Goal: Task Accomplishment & Management: Complete application form

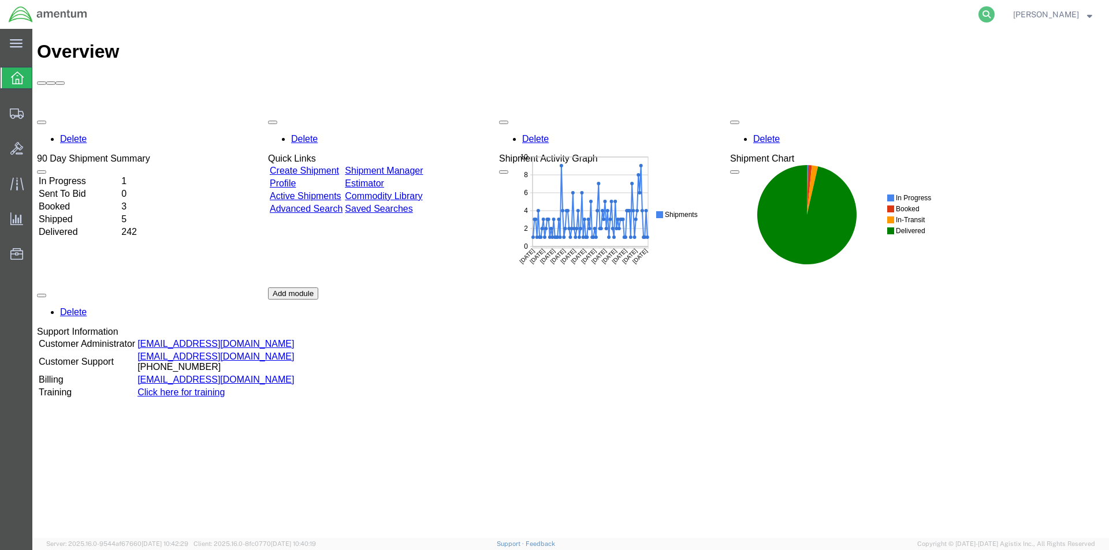
click at [990, 16] on icon at bounding box center [986, 14] width 16 height 16
paste input "S528-25224-1564"
click at [990, 9] on icon at bounding box center [986, 14] width 16 height 16
type input "S528-25224-1564"
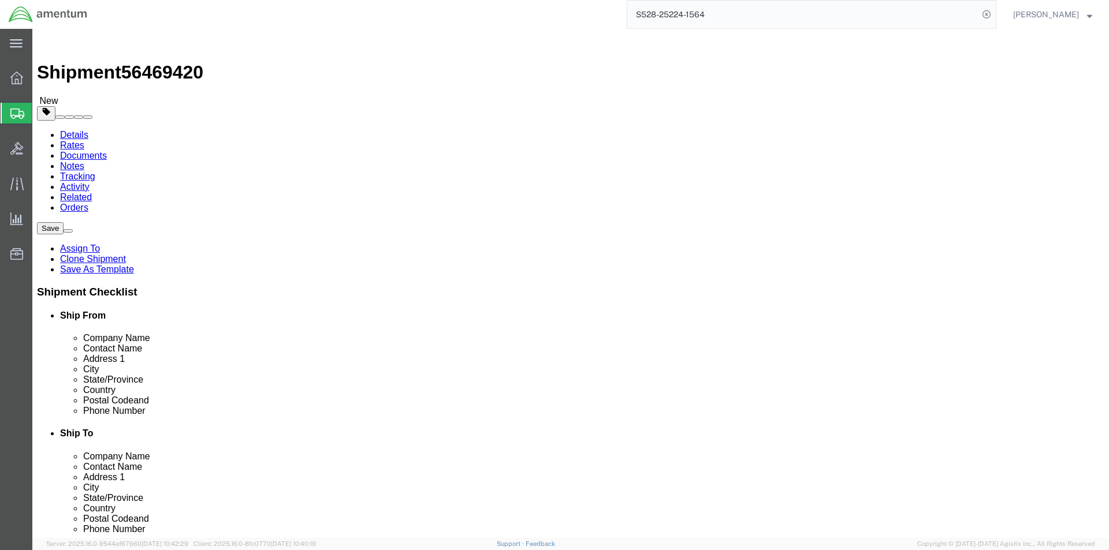
select select "42692"
select select
click input "404.767.5800"
click input "404767.5800"
type input "4047675800"
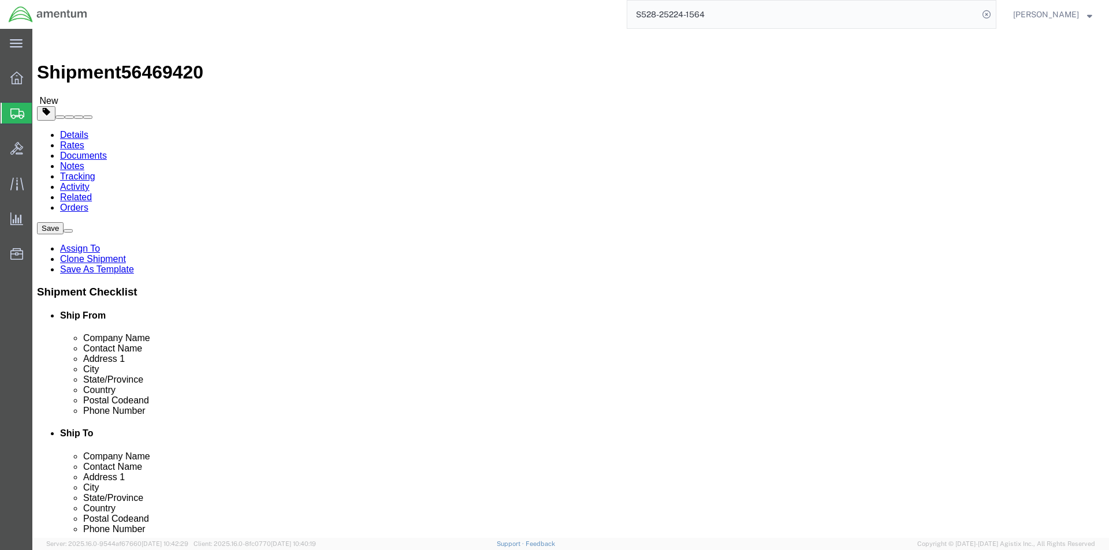
click div "Save Assign To Clone Shipment Save As Template Shipment Checklist Ship From Com…"
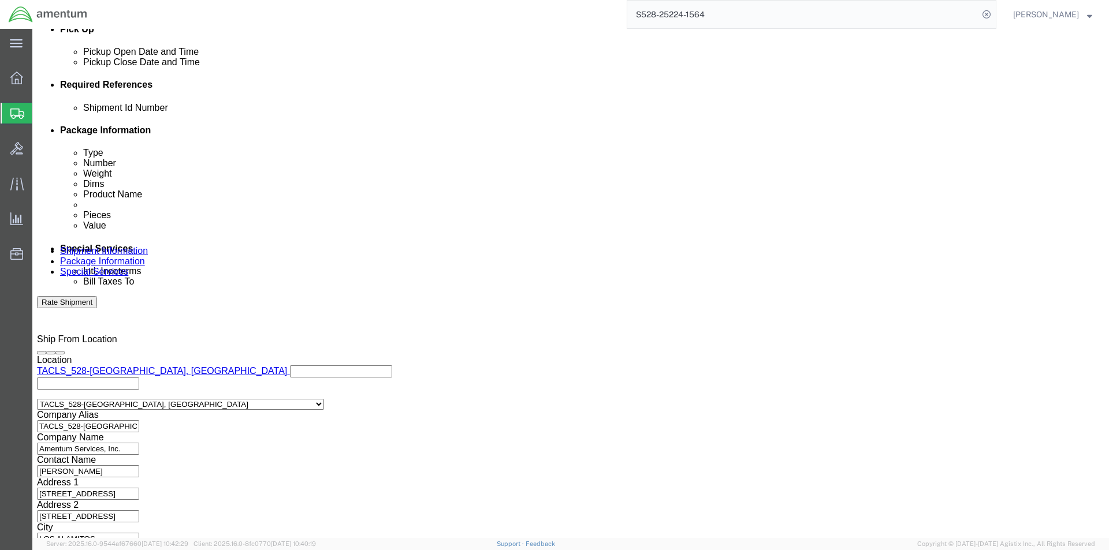
scroll to position [526, 0]
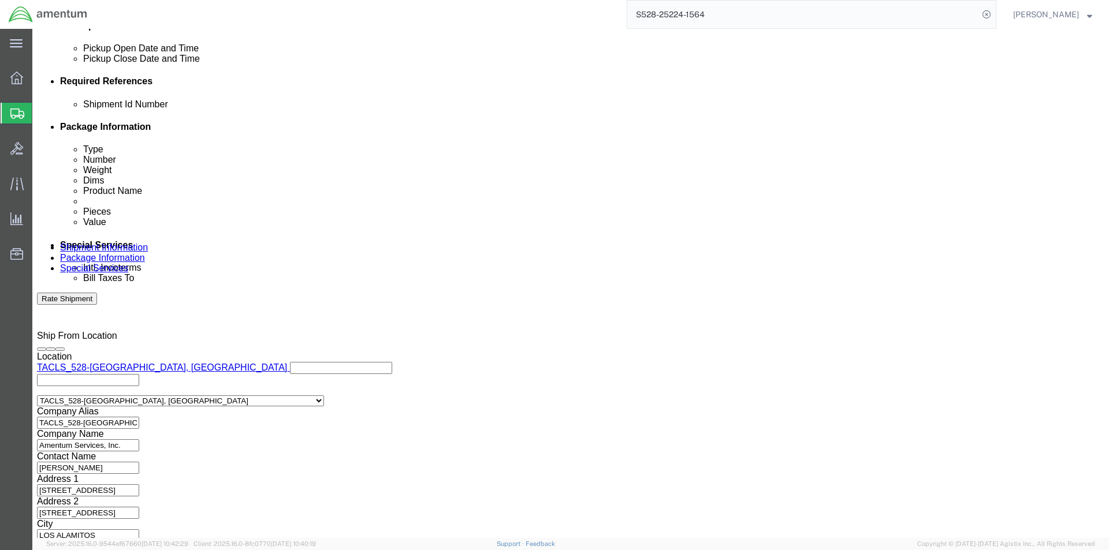
click button "Continue"
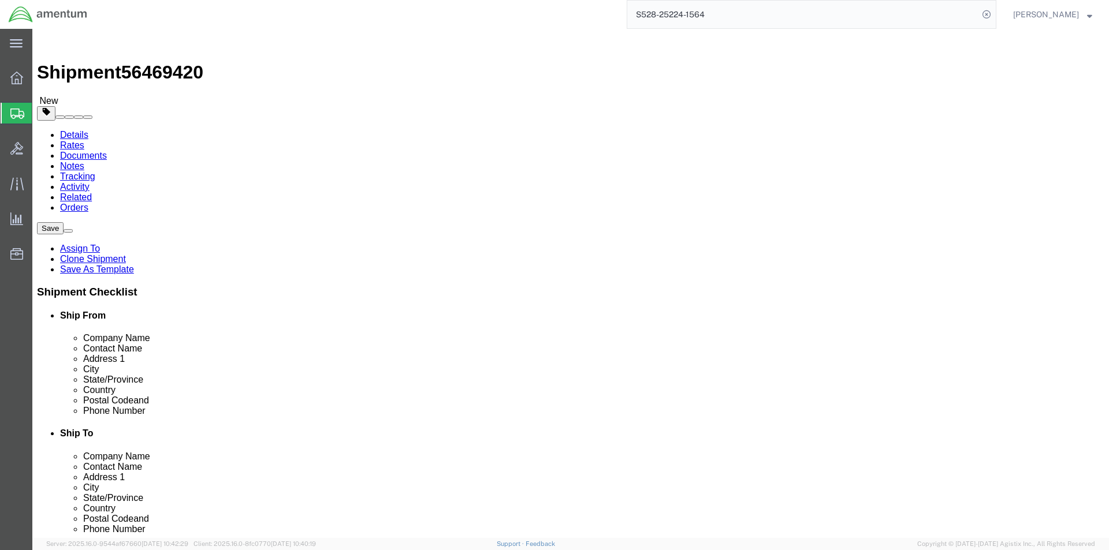
click button "Continue"
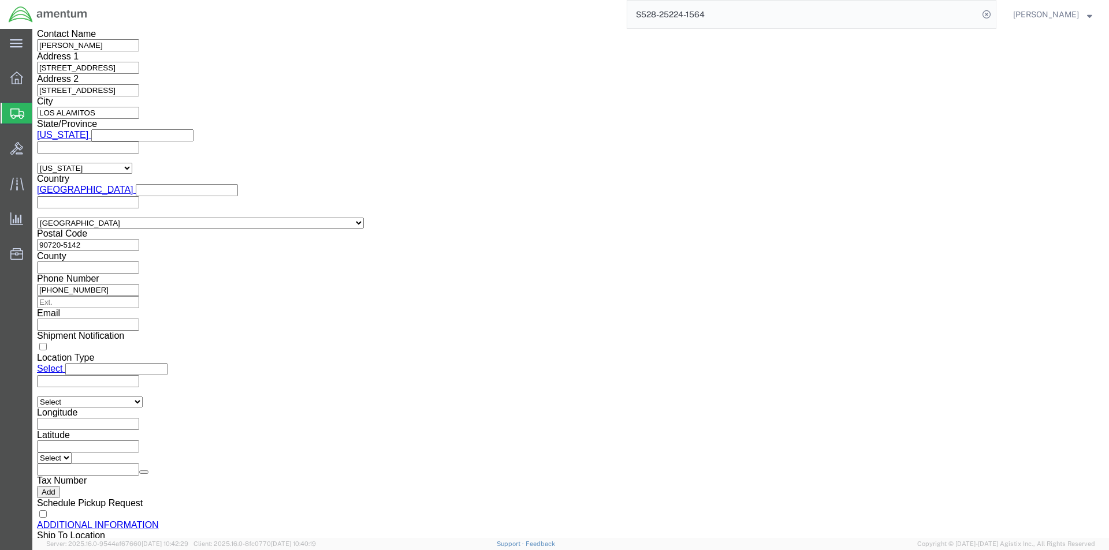
scroll to position [1060, 0]
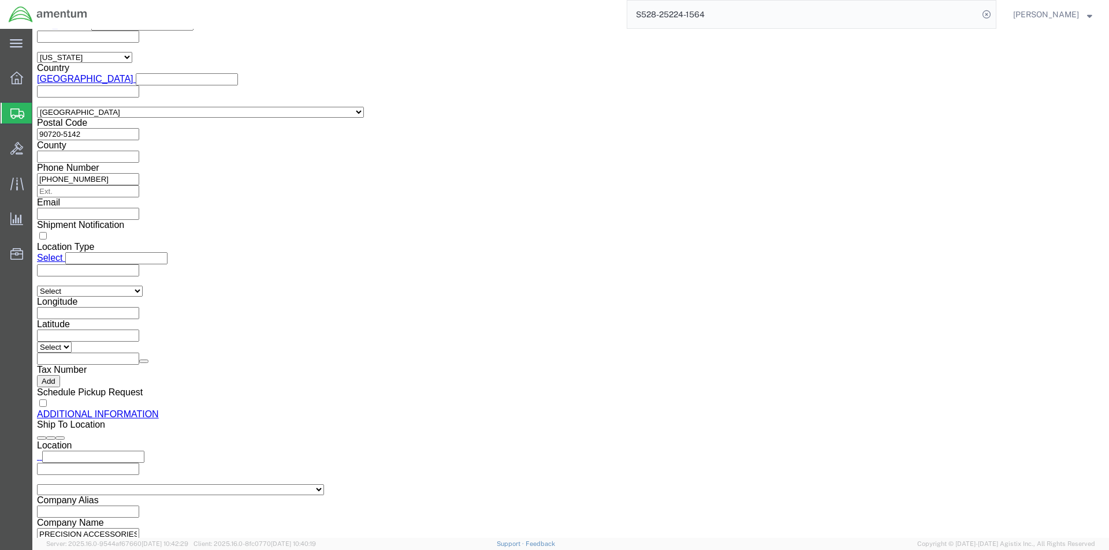
click button "Rate Shipment"
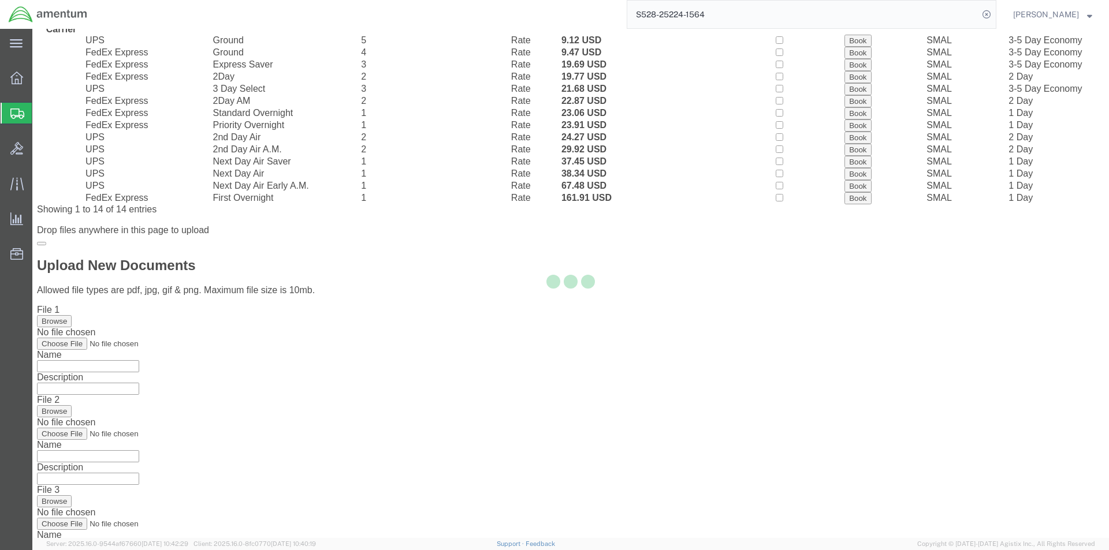
scroll to position [0, 0]
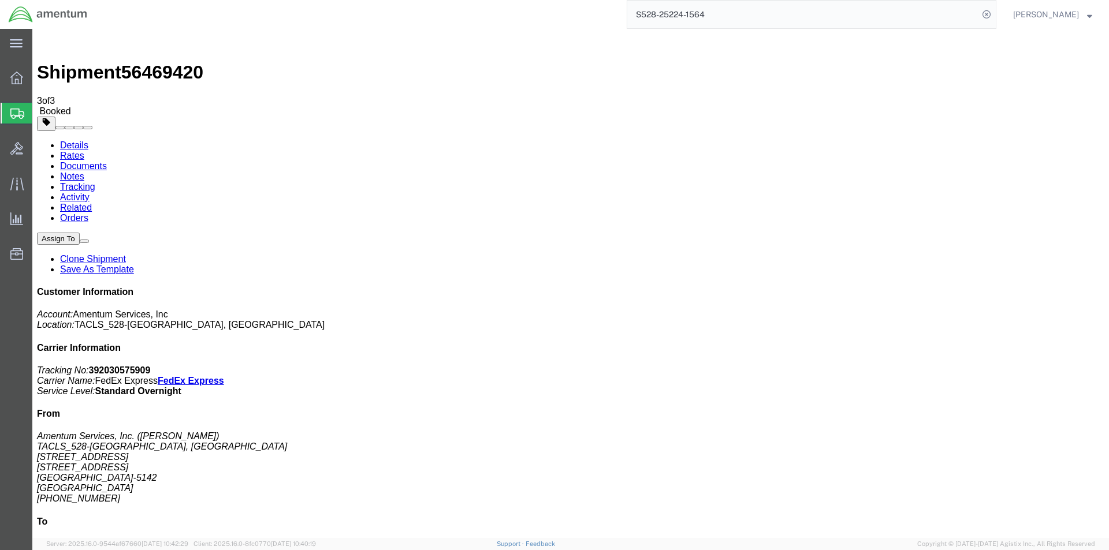
drag, startPoint x: 483, startPoint y: 187, endPoint x: 485, endPoint y: 142, distance: 45.1
click at [0, 0] on span "Create Shipment" at bounding box center [0, 0] width 0 height 0
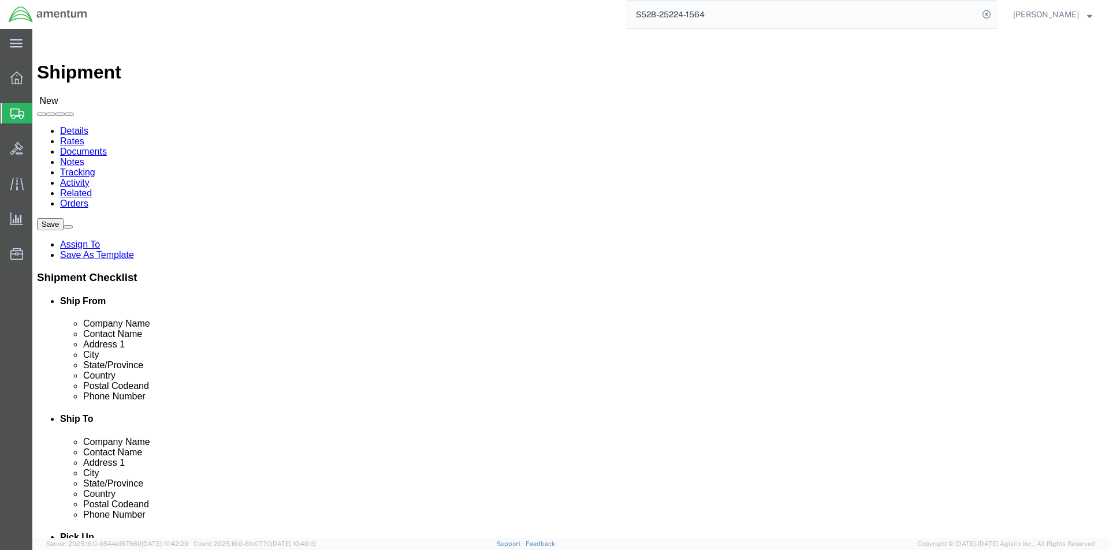
click input "text"
type input "los alamitos"
click p "- Amentum Site 528 - ([PERSON_NAME]) [STREET_ADDRESS]"
select select "CA"
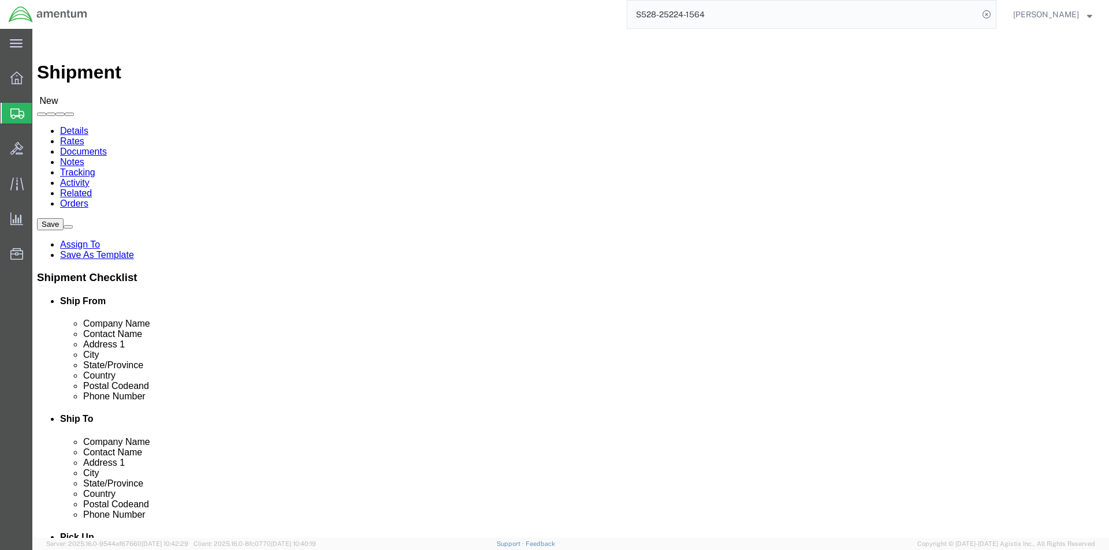
type input "LOS ALAMITOS"
click input "text"
type input "Amentum Services Inc"
click div "Location Select Select My Profile Location [PHONE_NUMBER] [PHONE_NUMBER] [PHONE…"
click input "text"
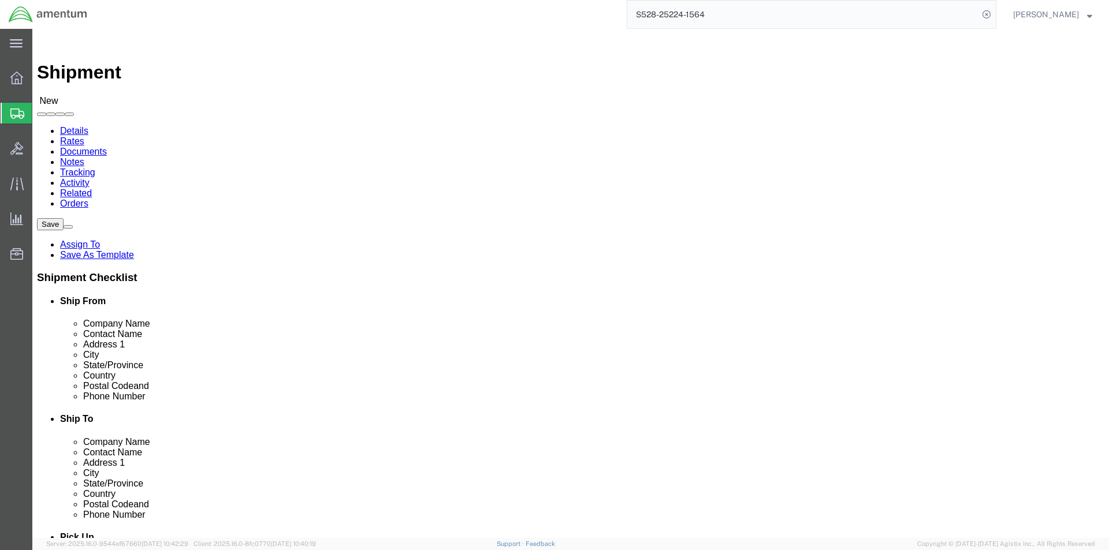
type input "[PERSON_NAME]"
type input "[STREET_ADDRESS]"
click input "text"
type input "Dock Door #21"
click input "text"
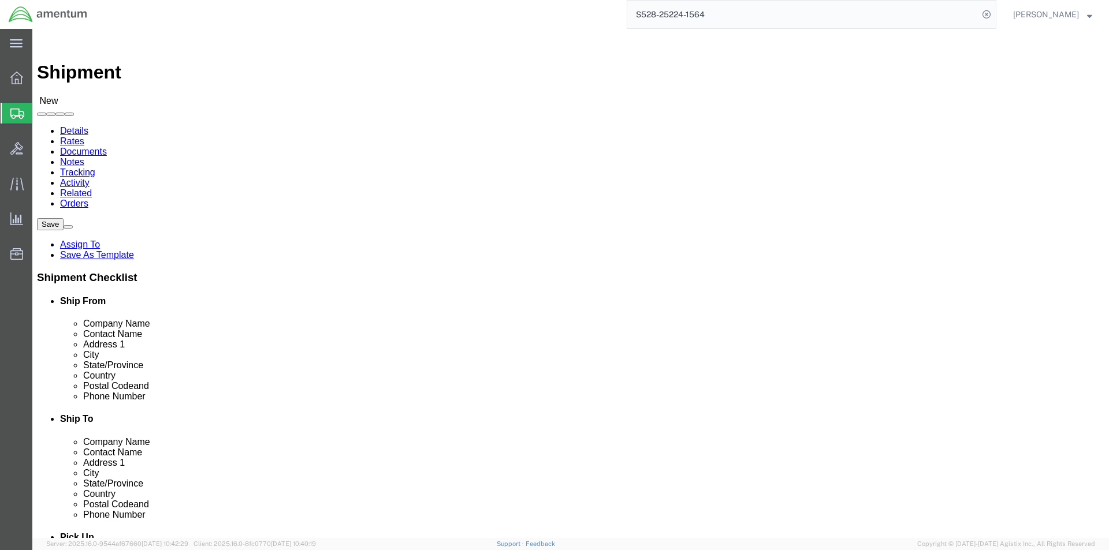
type input "[PERSON_NAME]"
click input "[PERSON_NAME]"
drag, startPoint x: 607, startPoint y: 305, endPoint x: 445, endPoint y: 311, distance: 161.8
click div "City [PERSON_NAME] - Amentum Services, Inc - ([PERSON_NAME]) [STREET_ADDRESS] -…"
type input "[PERSON_NAME]"
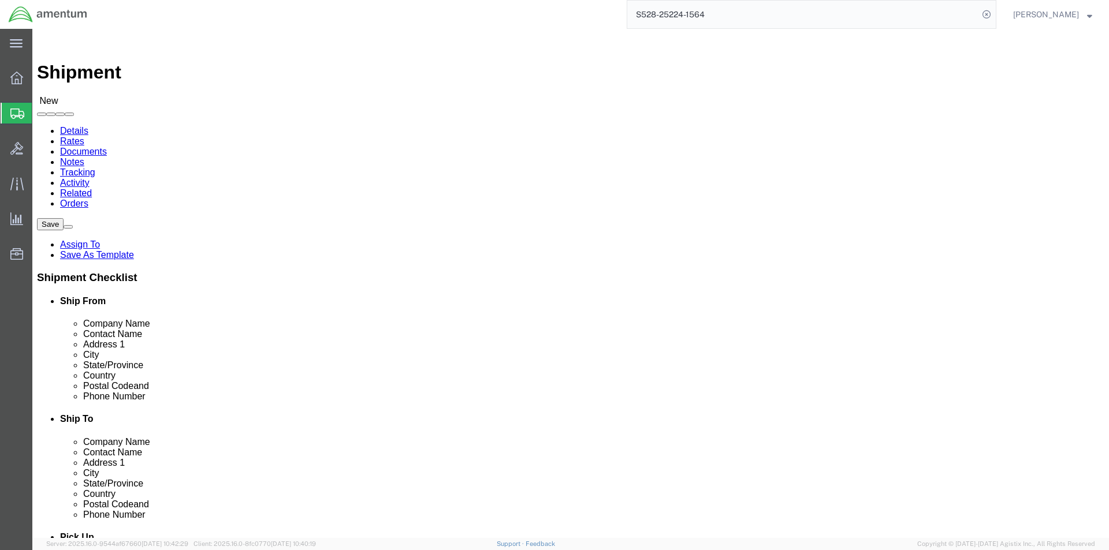
click label "City"
click input "Postal Code"
type input "75038"
click input "text"
type input "8172248347"
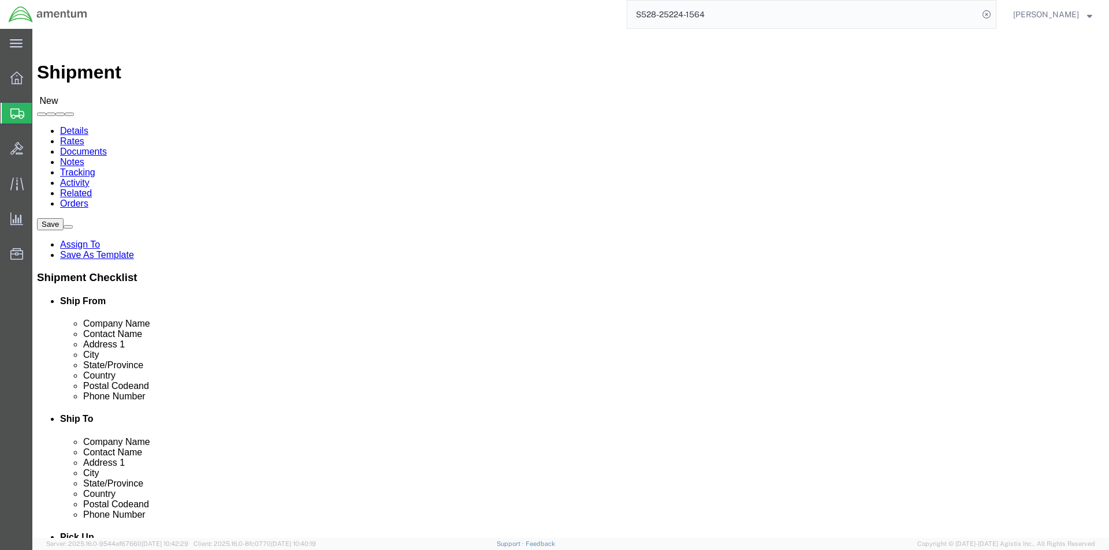
click label "Address 2"
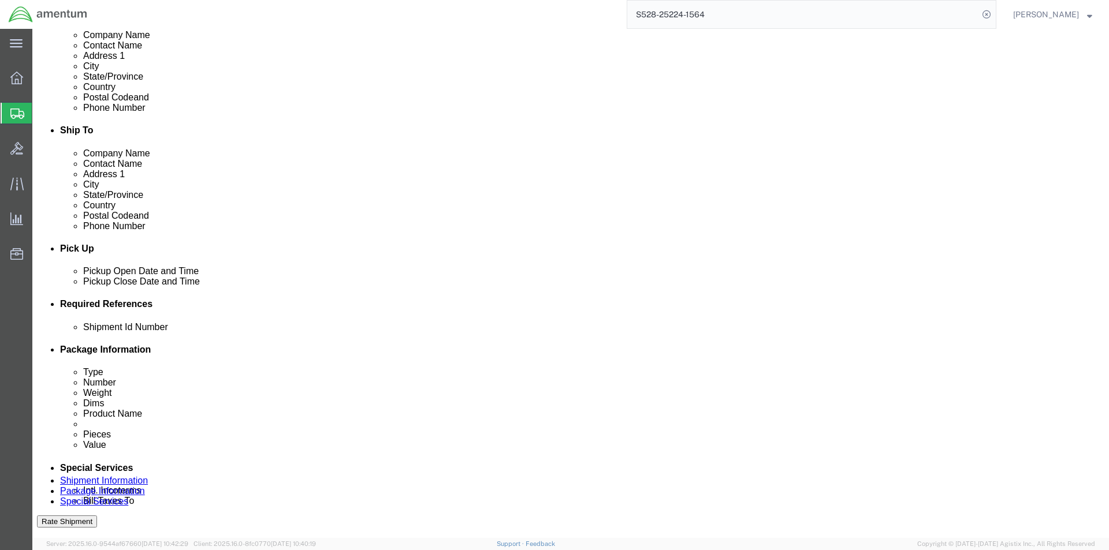
scroll to position [462, 0]
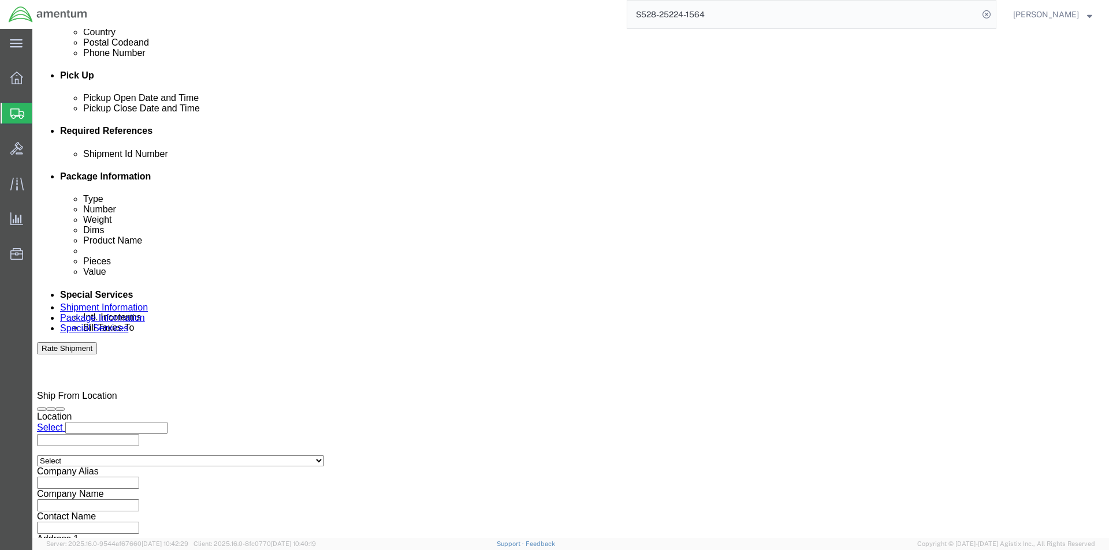
click input "text"
click input "Actuatir Arm"
type input "Actuator Arm"
click div "Shipment Id Number Actuator Arm Select Account Type Activity ID Airline Appoint…"
drag, startPoint x: 217, startPoint y: 253, endPoint x: 6, endPoint y: 239, distance: 211.3
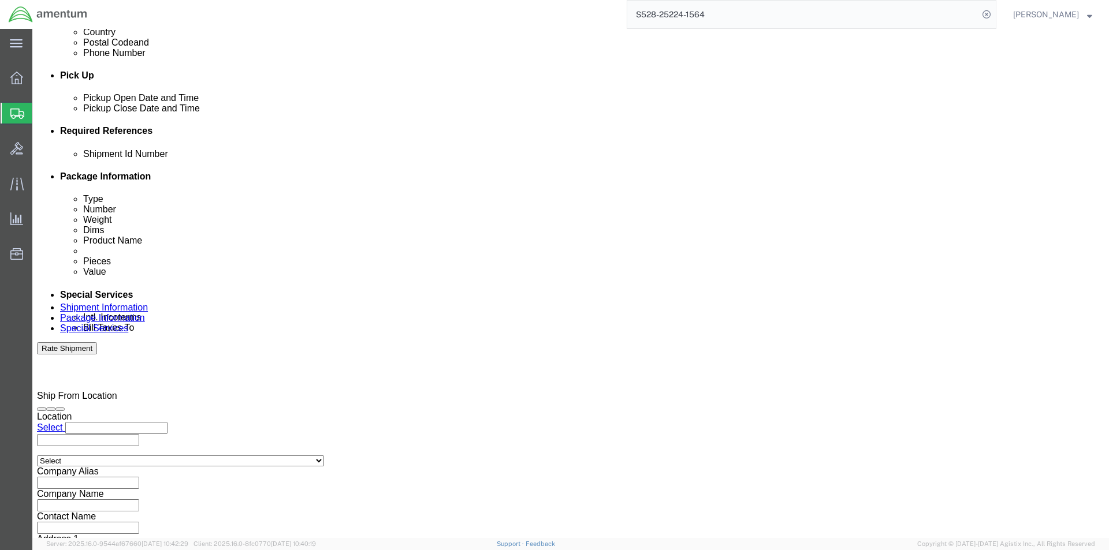
click div "Please fix the following errors Ship From Location Location Select Select My Pr…"
type input "TACLS86591"
click div "Shipment Id Number TACLS86591 Select Account Type Activity ID Airline Appointme…"
click button "Continue"
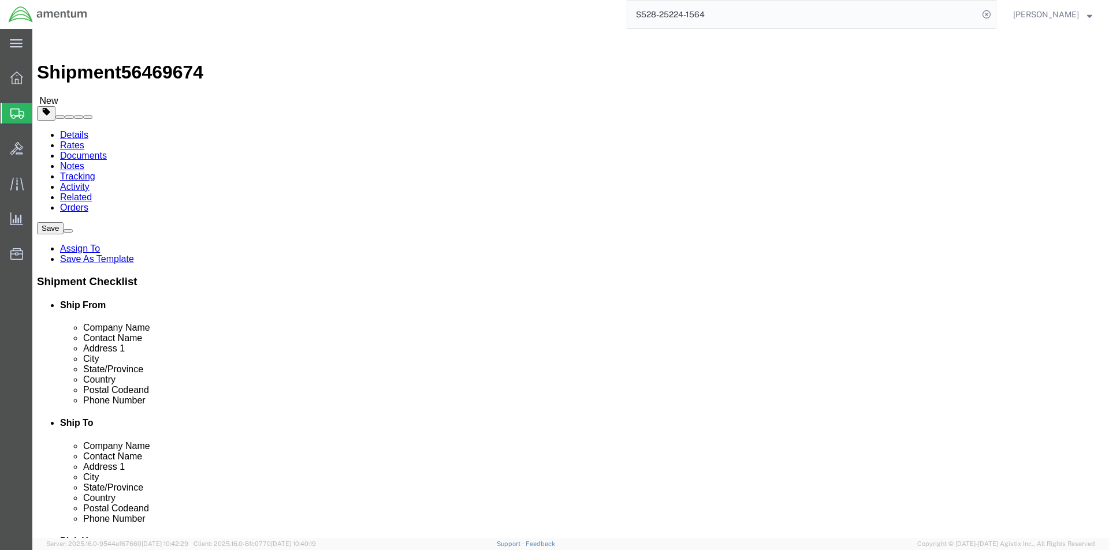
select select "CBOX"
click input "text"
type input "11"
type input "7"
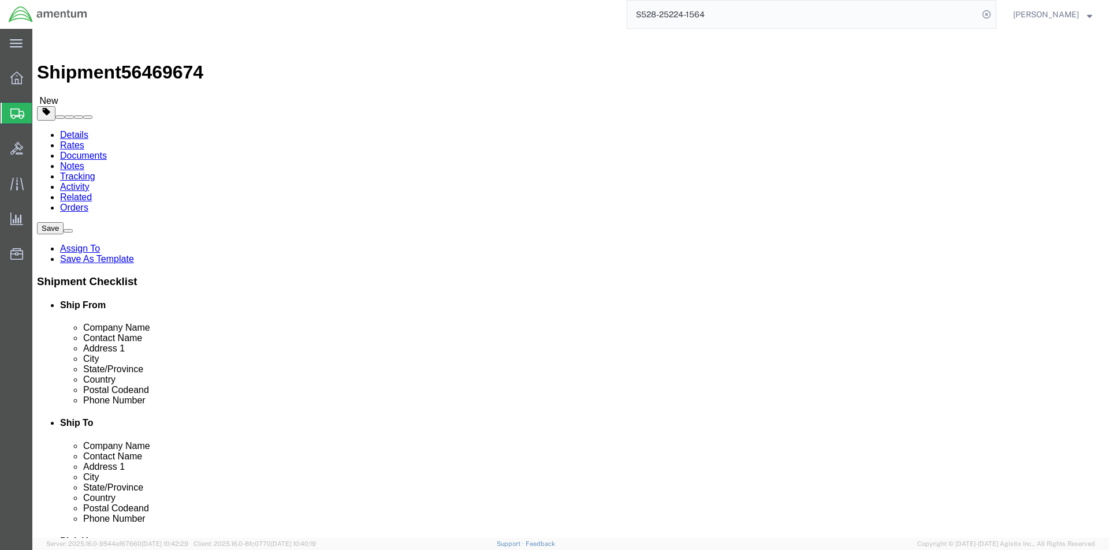
type input "7"
click input "0.00"
type input "3.0"
click link "Add Content"
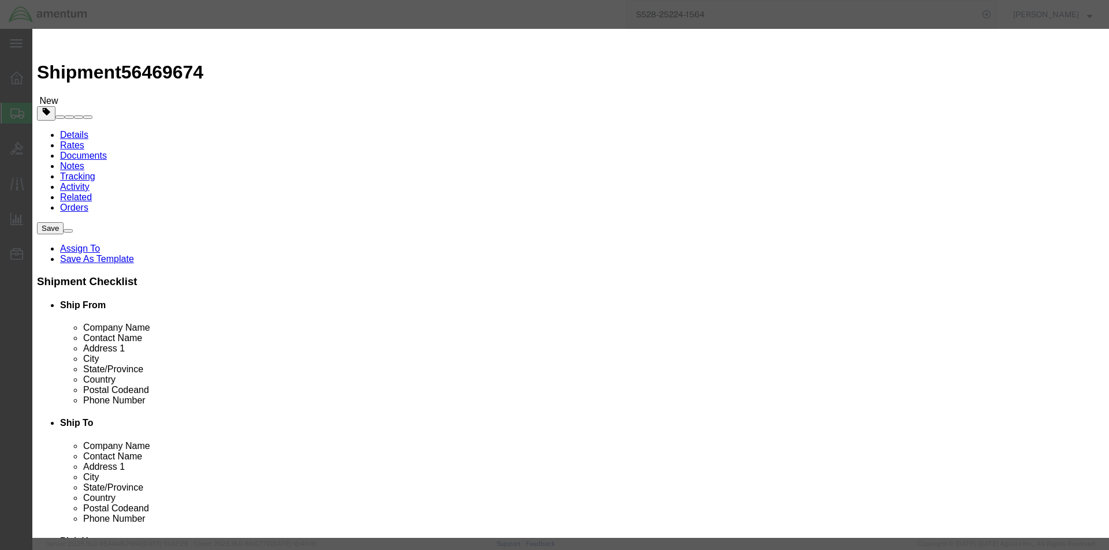
click input "text"
type input "arm assy"
type input "1.00"
select select "USD"
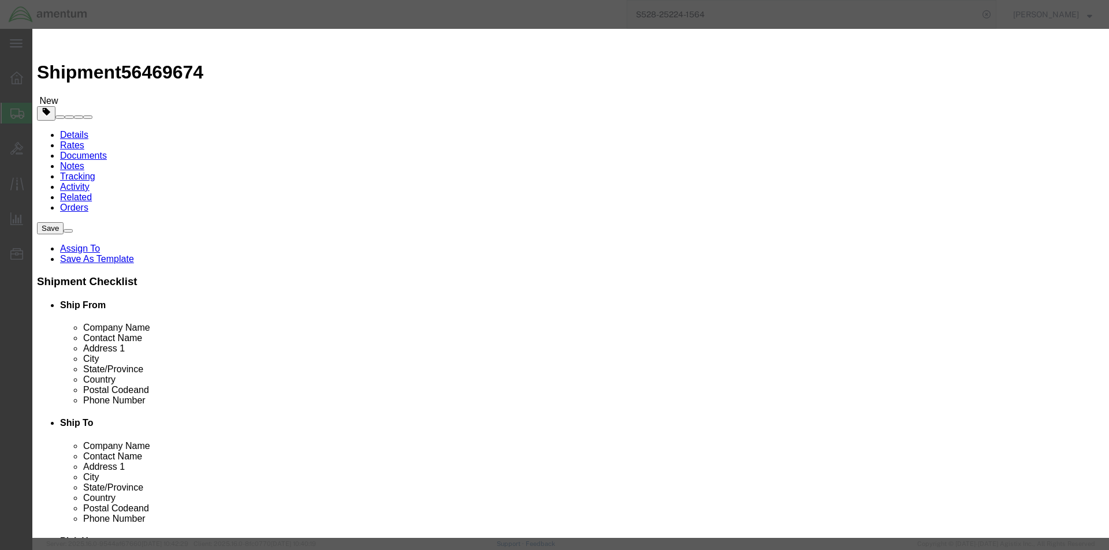
click button "Save & Close"
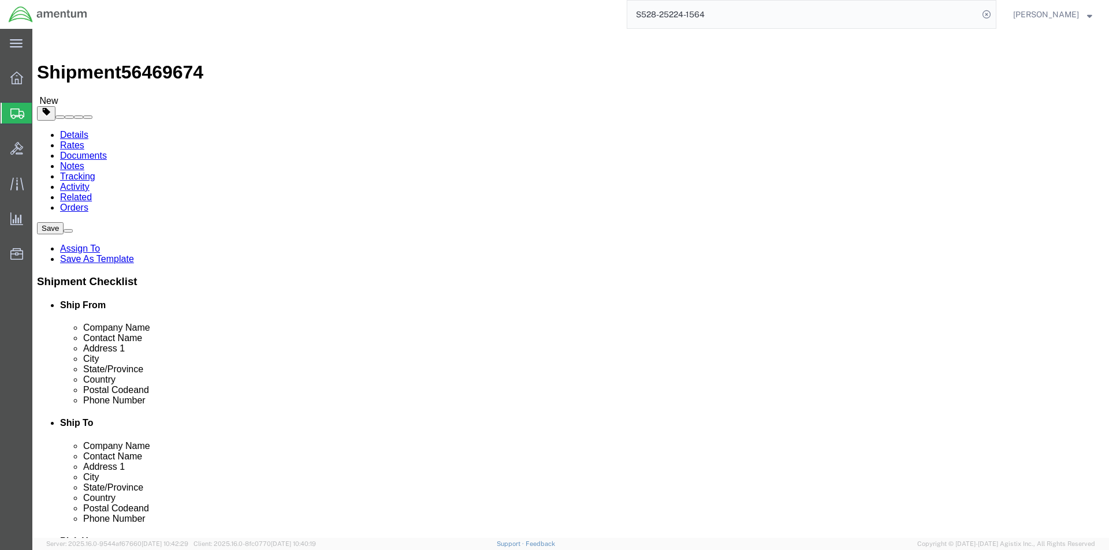
click button "Continue"
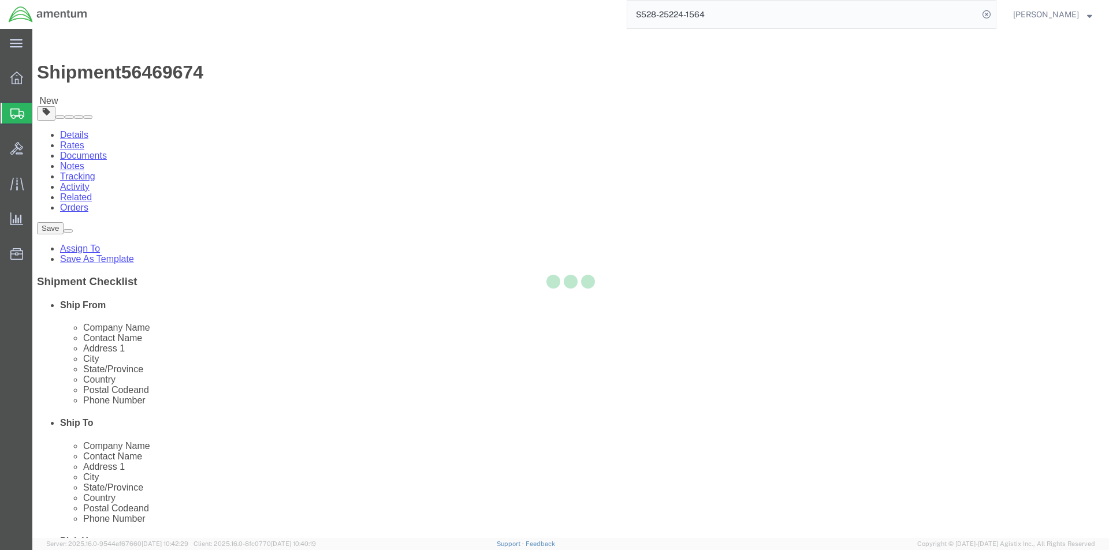
select select
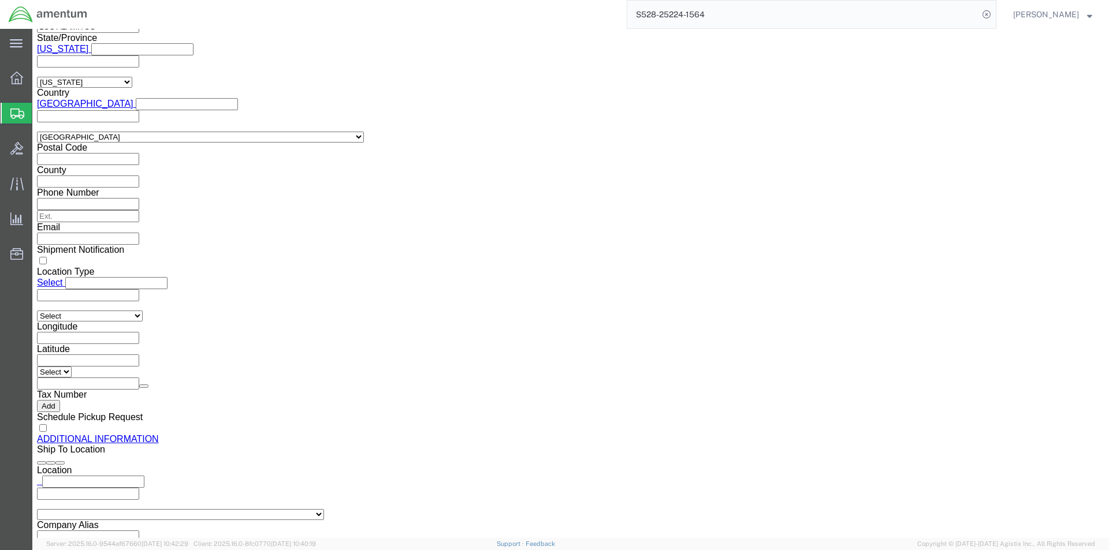
scroll to position [1060, 0]
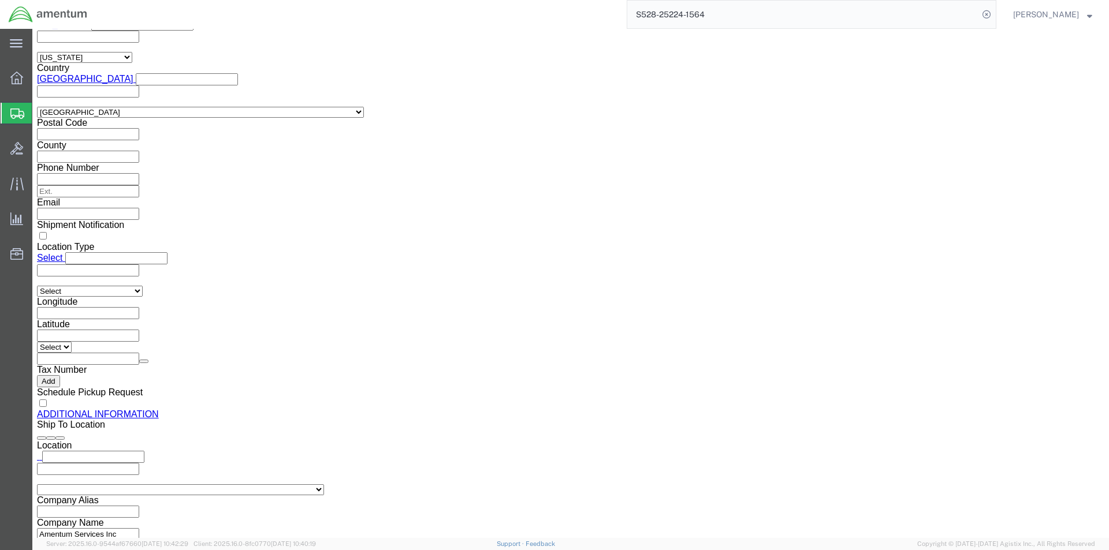
click button "Rate Shipment"
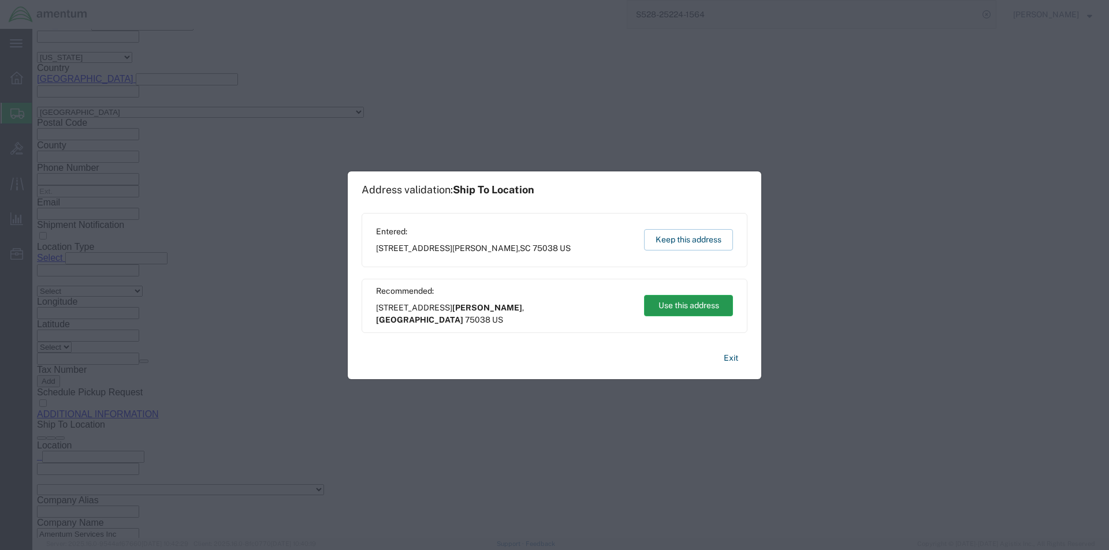
click at [672, 306] on button "Use this address" at bounding box center [688, 305] width 89 height 21
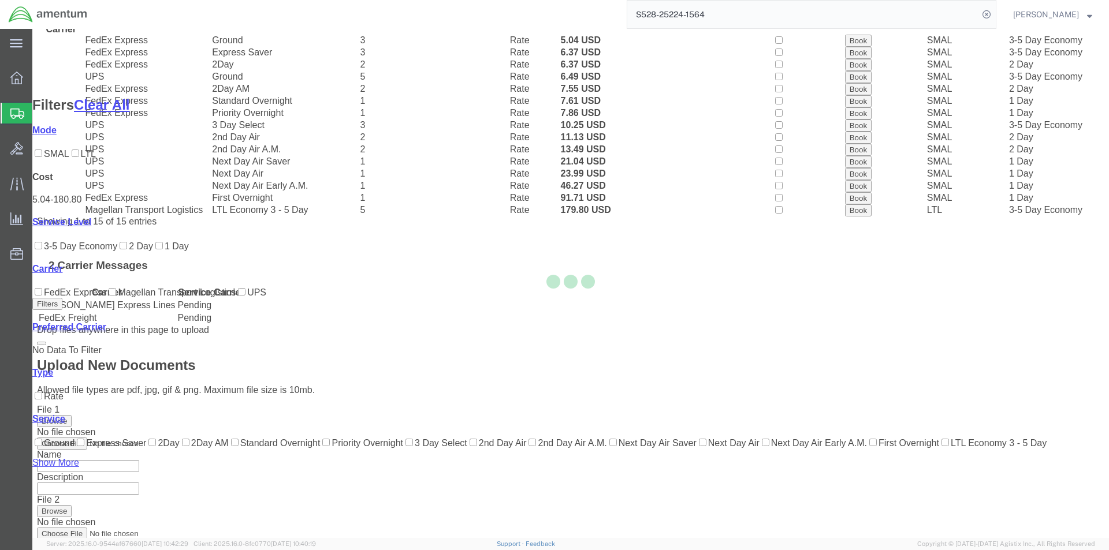
scroll to position [66, 0]
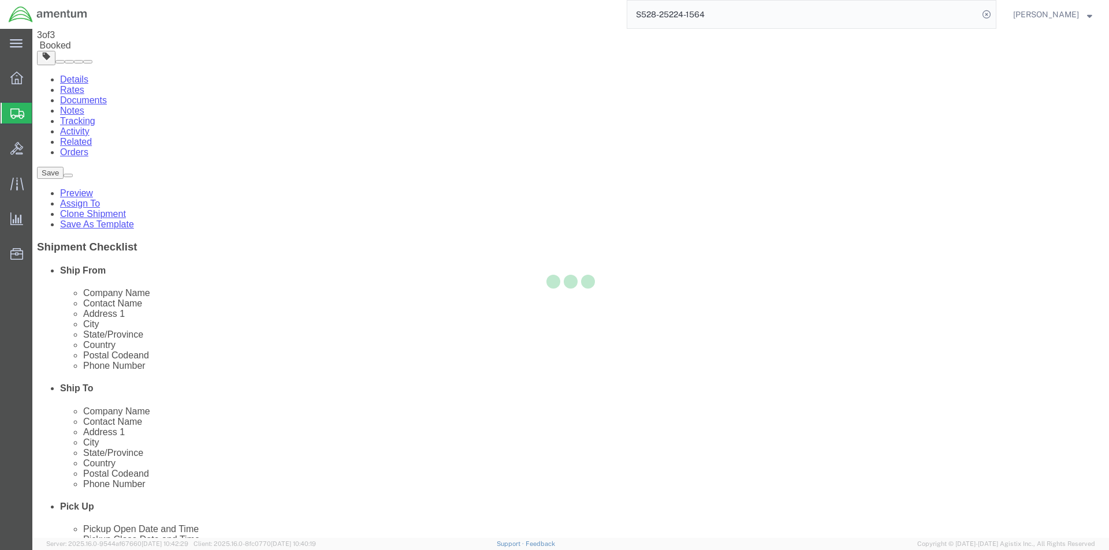
scroll to position [0, 0]
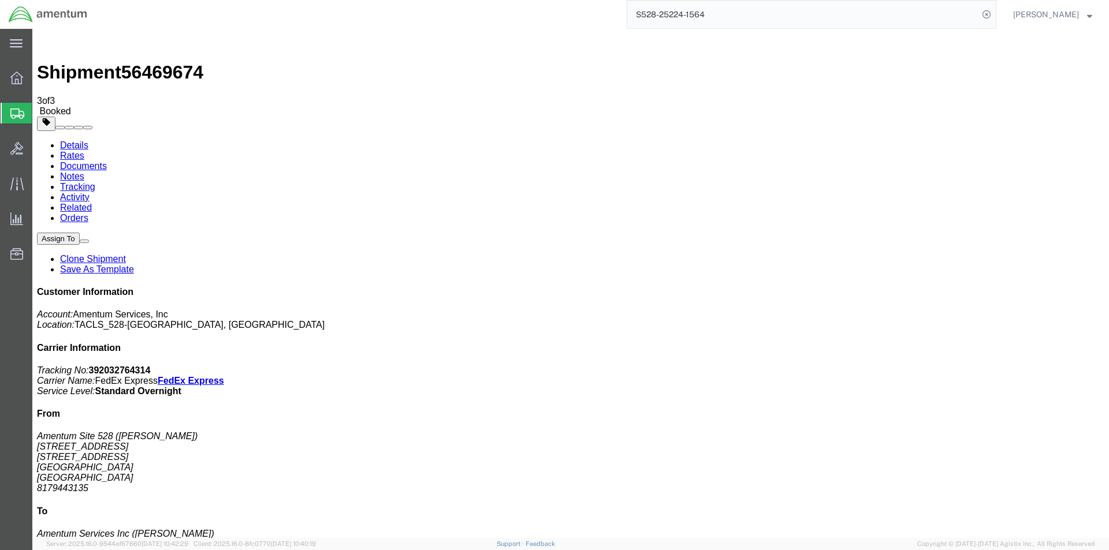
click at [961, 366] on p "Tracking No: 392032764314 Carrier Name: FedEx Express FedEx Express Service Lev…" at bounding box center [570, 381] width 1067 height 31
click at [151, 366] on b "392032764314" at bounding box center [120, 371] width 62 height 10
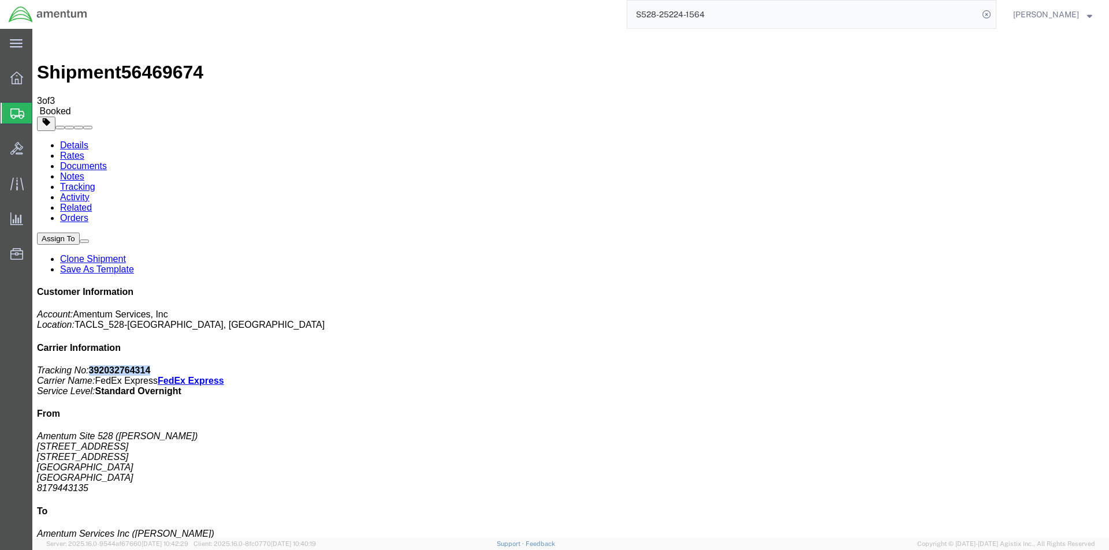
copy b "392032764314"
